Goal: Task Accomplishment & Management: Manage account settings

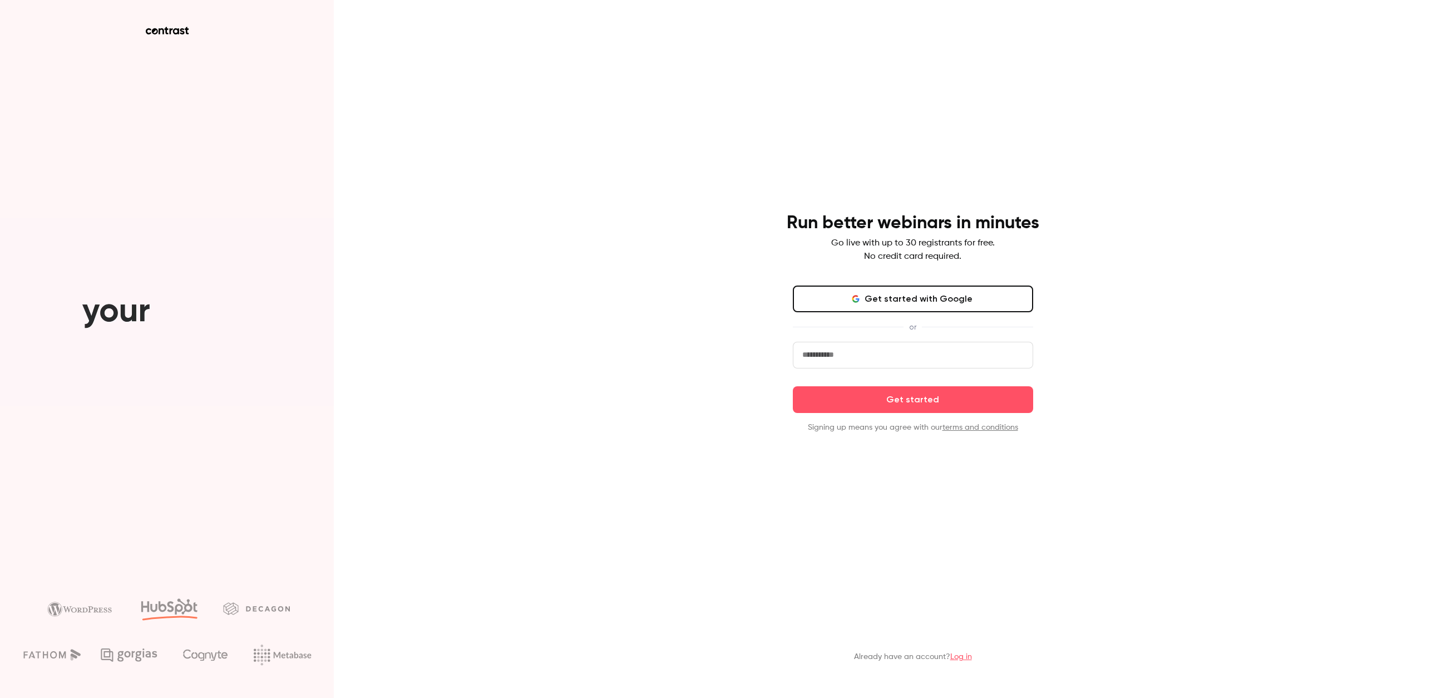
click at [960, 657] on link "Log in" at bounding box center [961, 657] width 22 height 8
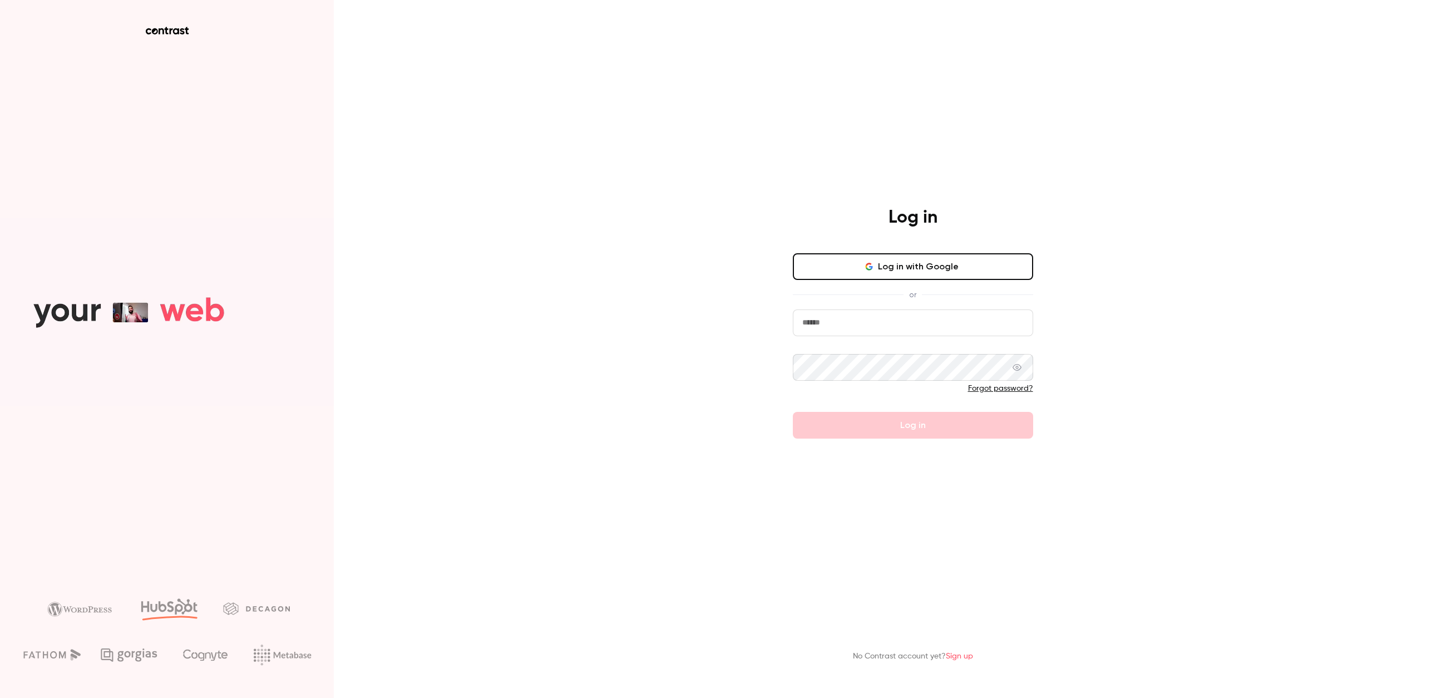
type input "**********"
click at [912, 425] on button "Log in" at bounding box center [913, 425] width 240 height 27
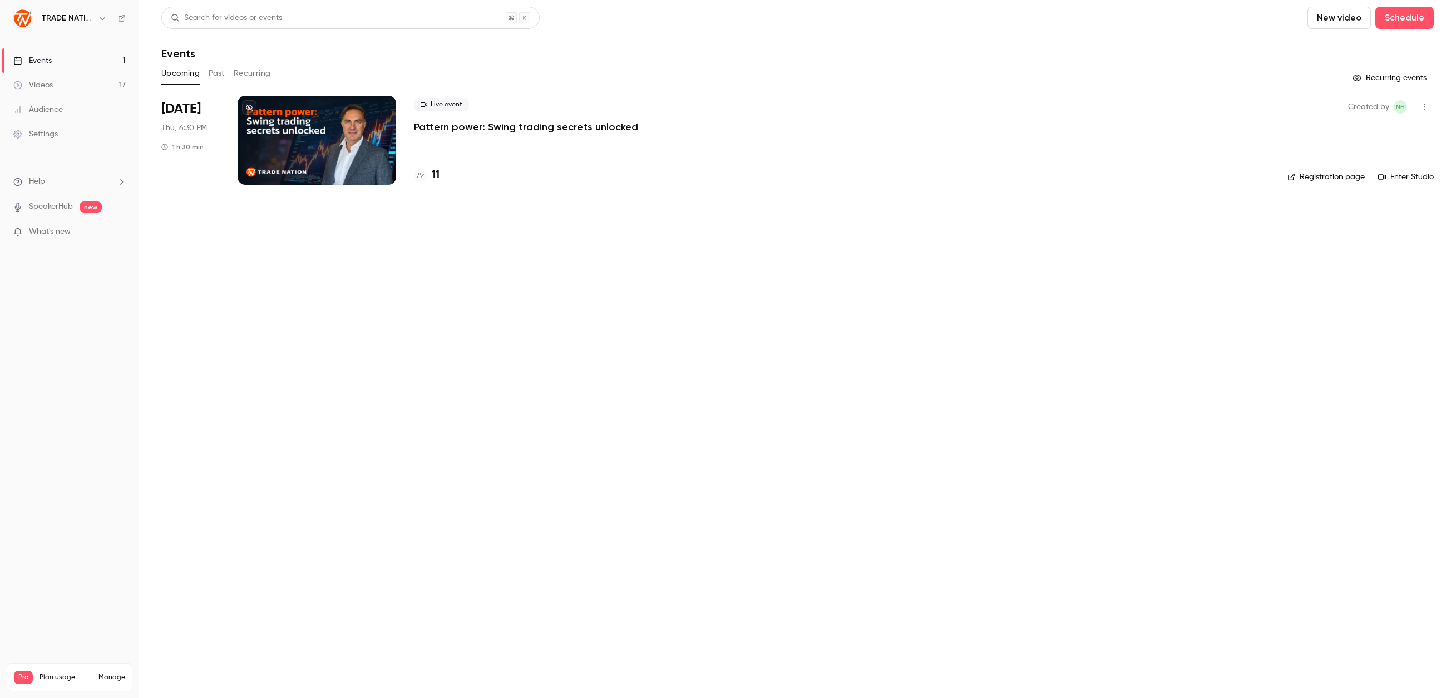
click at [48, 129] on div "Settings" at bounding box center [35, 134] width 45 height 11
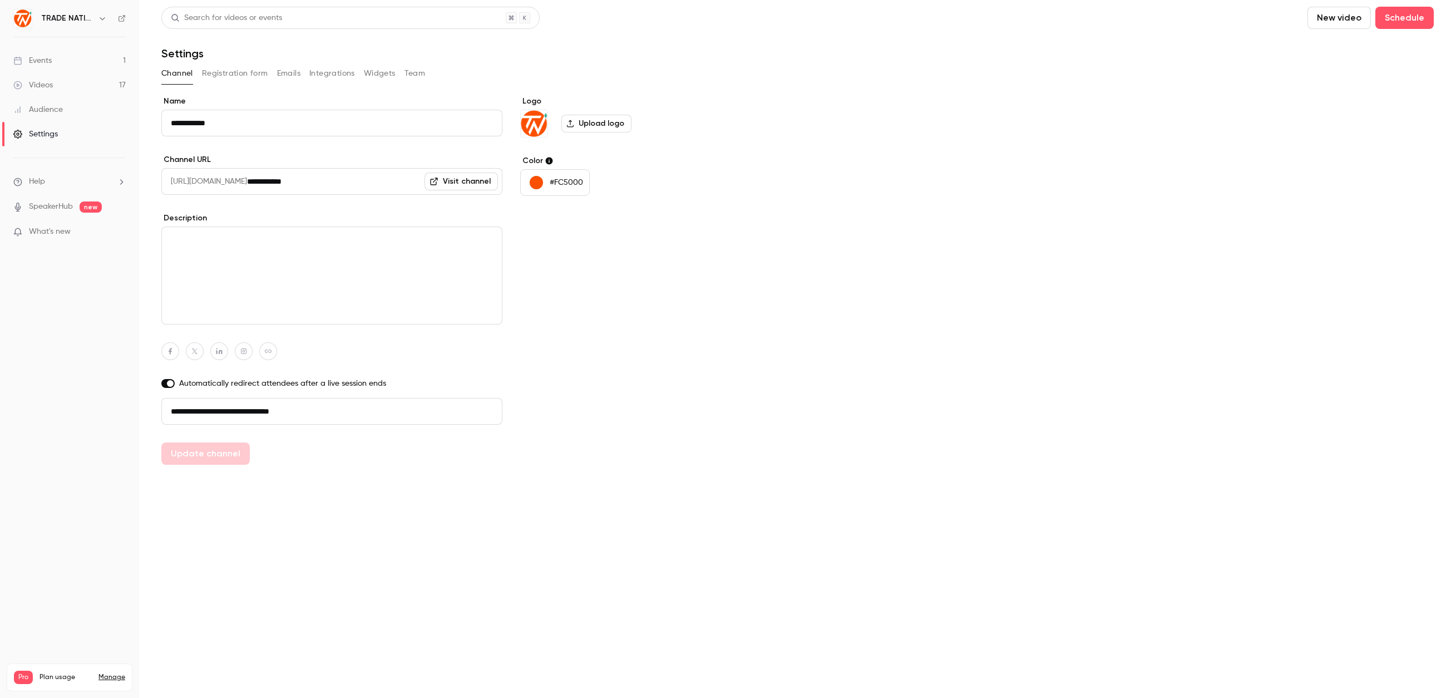
click at [101, 663] on div "Pro Plan usage Manage Videos 17 / 300 Monthly registrants 6 / 600" at bounding box center [70, 677] width 126 height 28
click at [110, 670] on div "Pro Plan usage Manage" at bounding box center [69, 676] width 111 height 13
click at [110, 673] on link "Manage" at bounding box center [111, 677] width 27 height 9
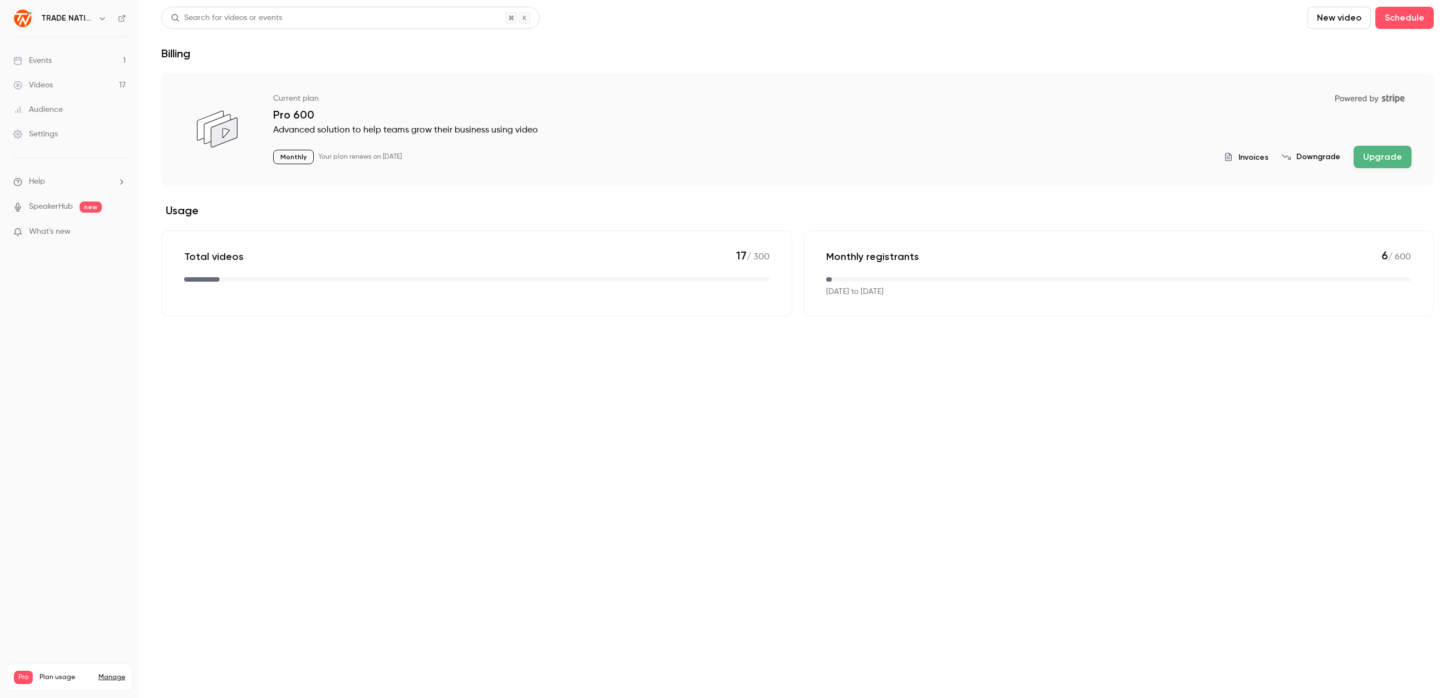
click at [113, 673] on link "Manage" at bounding box center [111, 677] width 27 height 9
click at [97, 19] on button "button" at bounding box center [102, 18] width 13 height 13
click at [60, 108] on link "Billing Pro" at bounding box center [113, 102] width 208 height 31
click at [97, 17] on button "button" at bounding box center [102, 18] width 13 height 13
click at [53, 103] on div "Billing" at bounding box center [115, 102] width 149 height 11
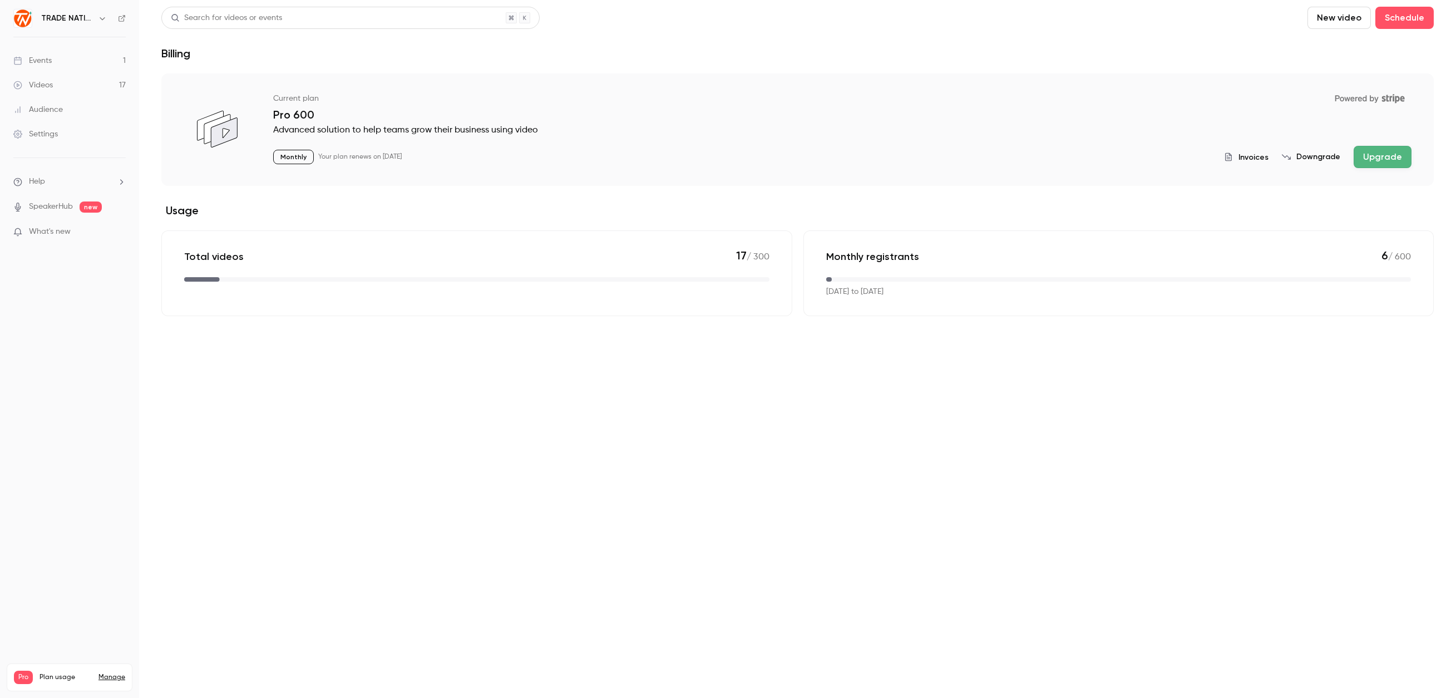
click at [106, 21] on icon "button" at bounding box center [102, 18] width 9 height 9
click at [77, 107] on div "Billing" at bounding box center [115, 102] width 149 height 11
click at [107, 673] on link "Manage" at bounding box center [111, 677] width 27 height 9
click at [1251, 165] on div "Invoices Downgrade Upgrade" at bounding box center [1318, 157] width 188 height 22
click at [1249, 159] on span "Invoices" at bounding box center [1254, 157] width 30 height 12
